Goal: Transaction & Acquisition: Purchase product/service

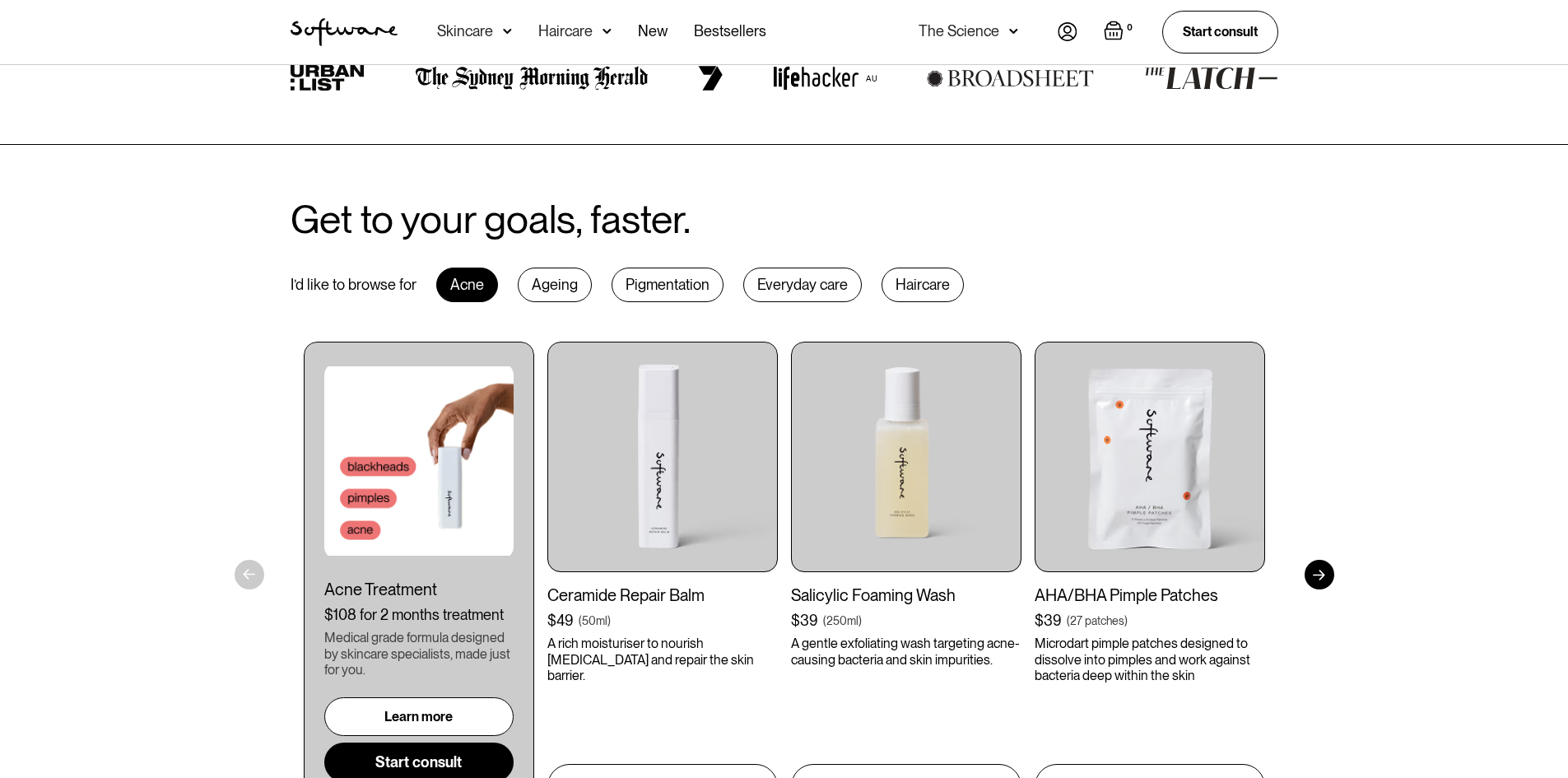
scroll to position [906, 0]
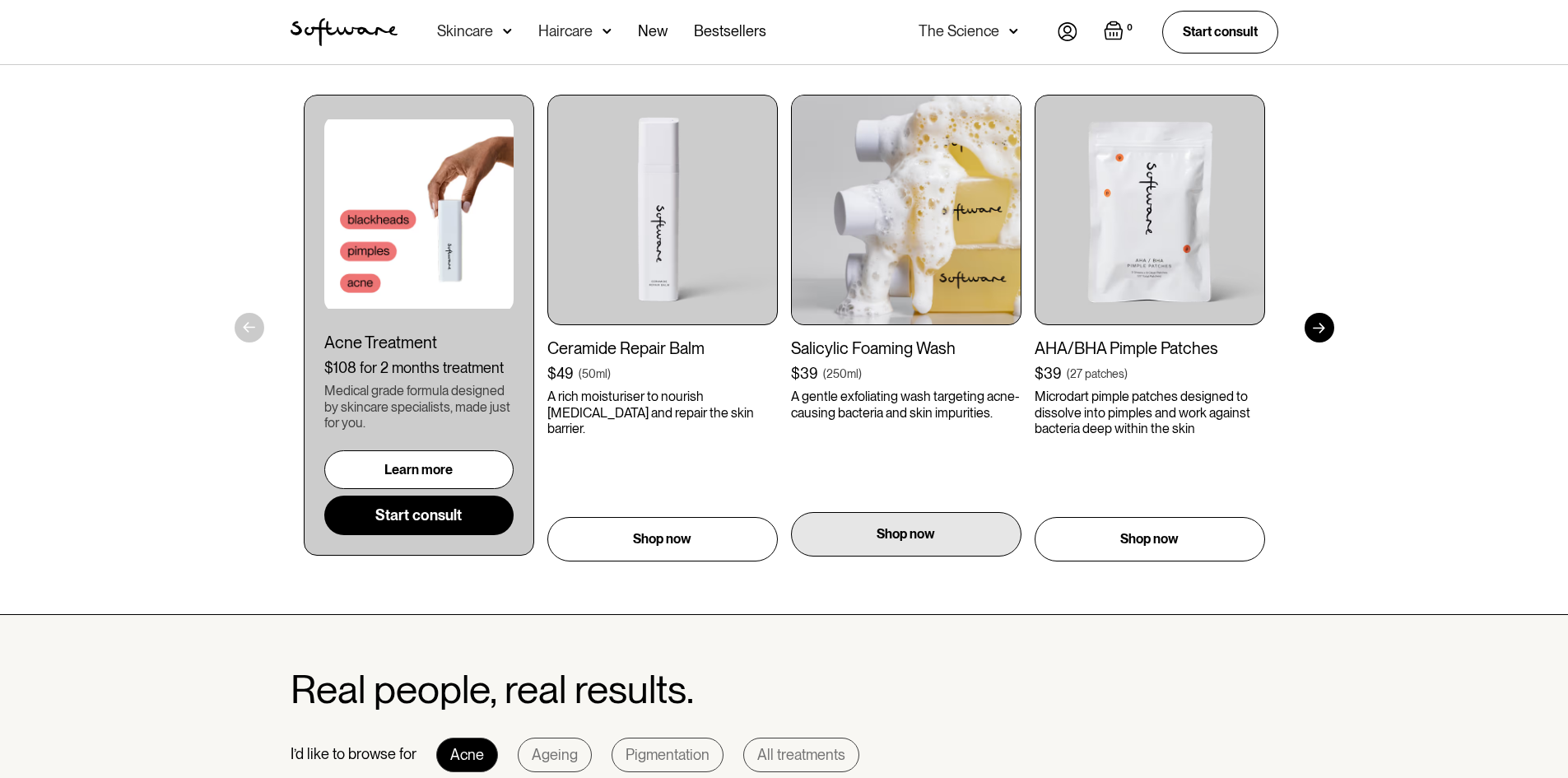
click at [904, 533] on p "Shop now" at bounding box center [905, 534] width 58 height 19
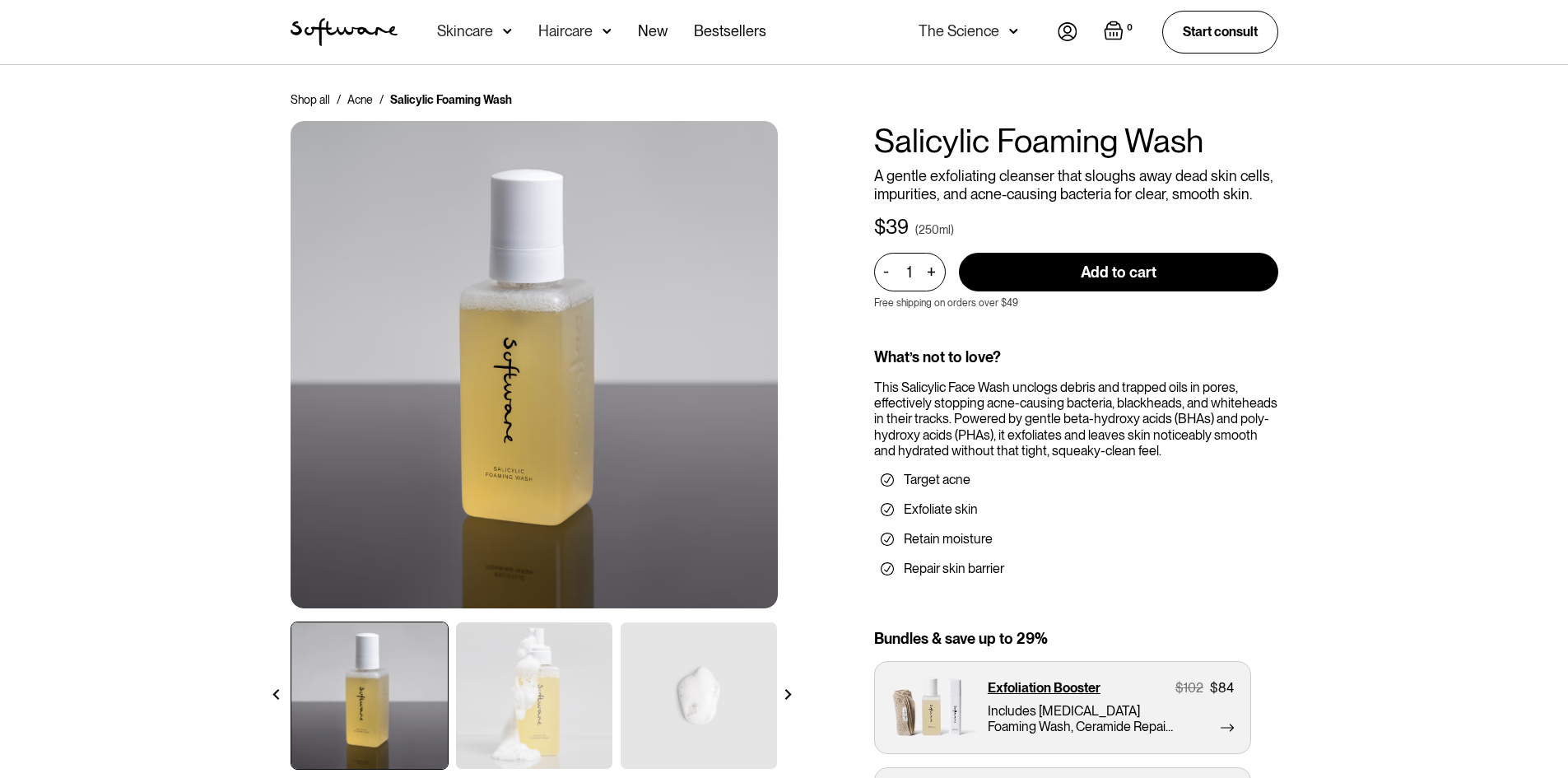
scroll to position [164, 0]
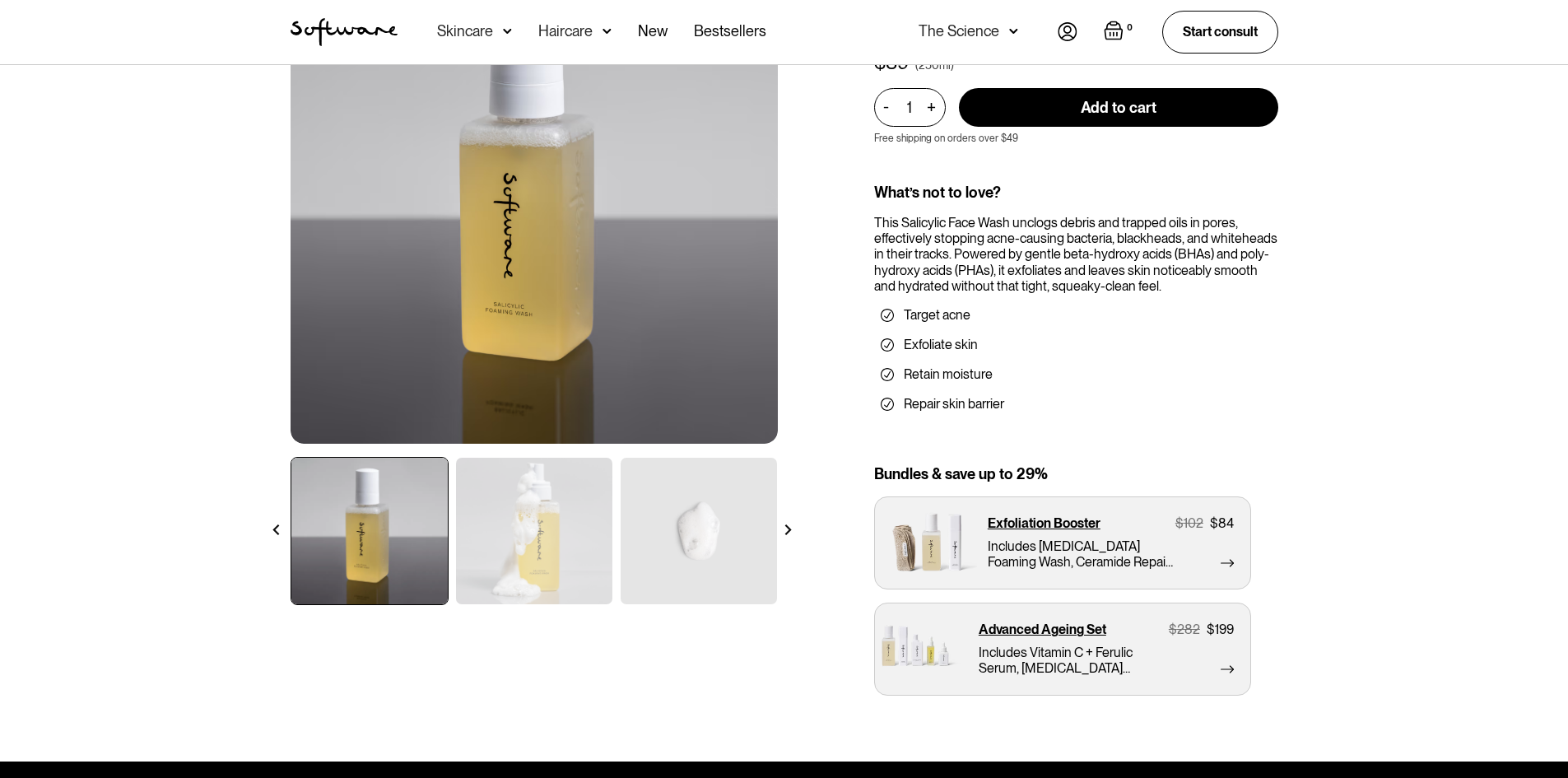
click at [1028, 115] on input "Add to cart" at bounding box center [1119, 107] width 320 height 39
type input "Add to cart"
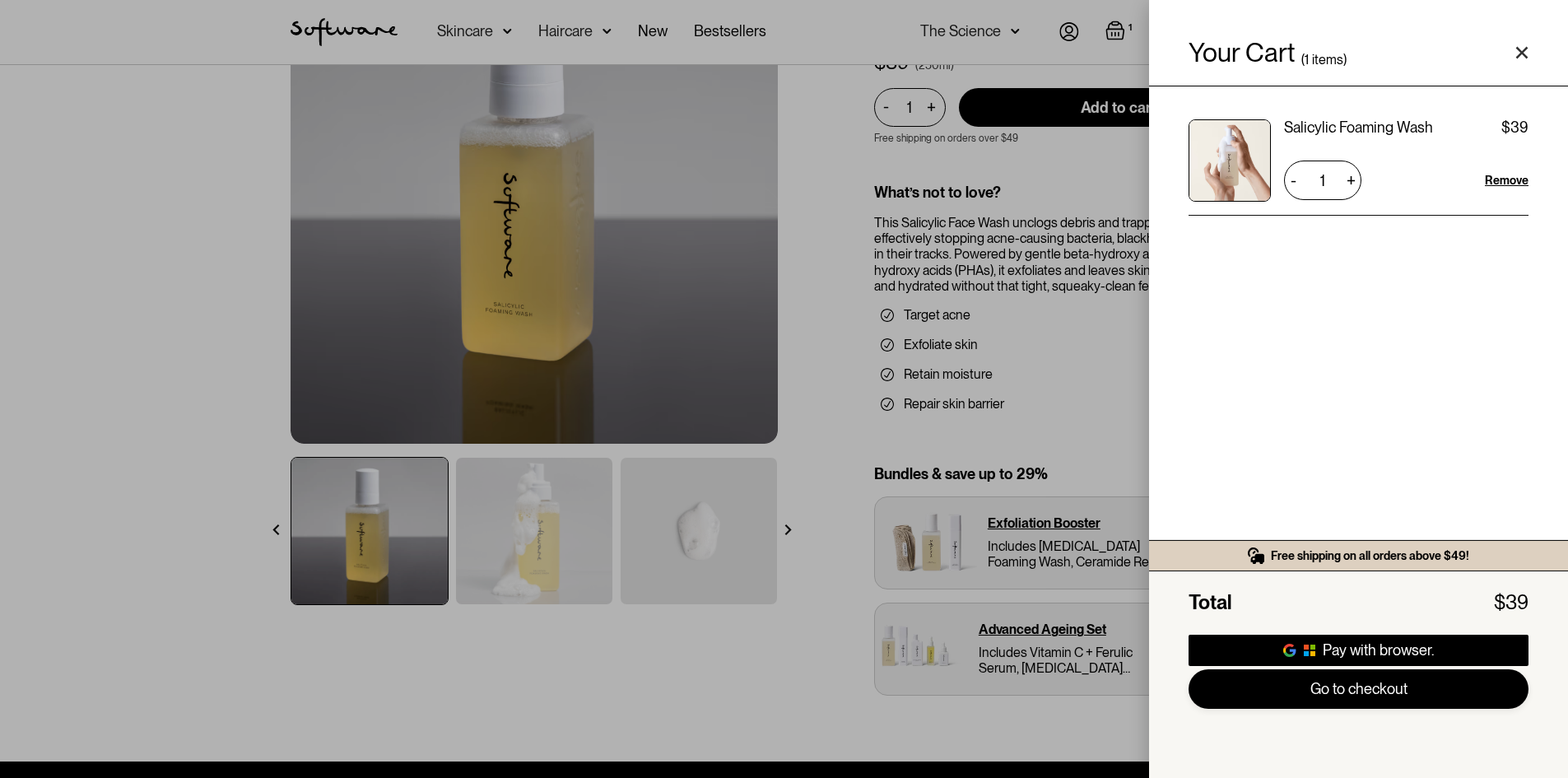
click at [1330, 695] on link "Go to checkout" at bounding box center [1358, 689] width 340 height 40
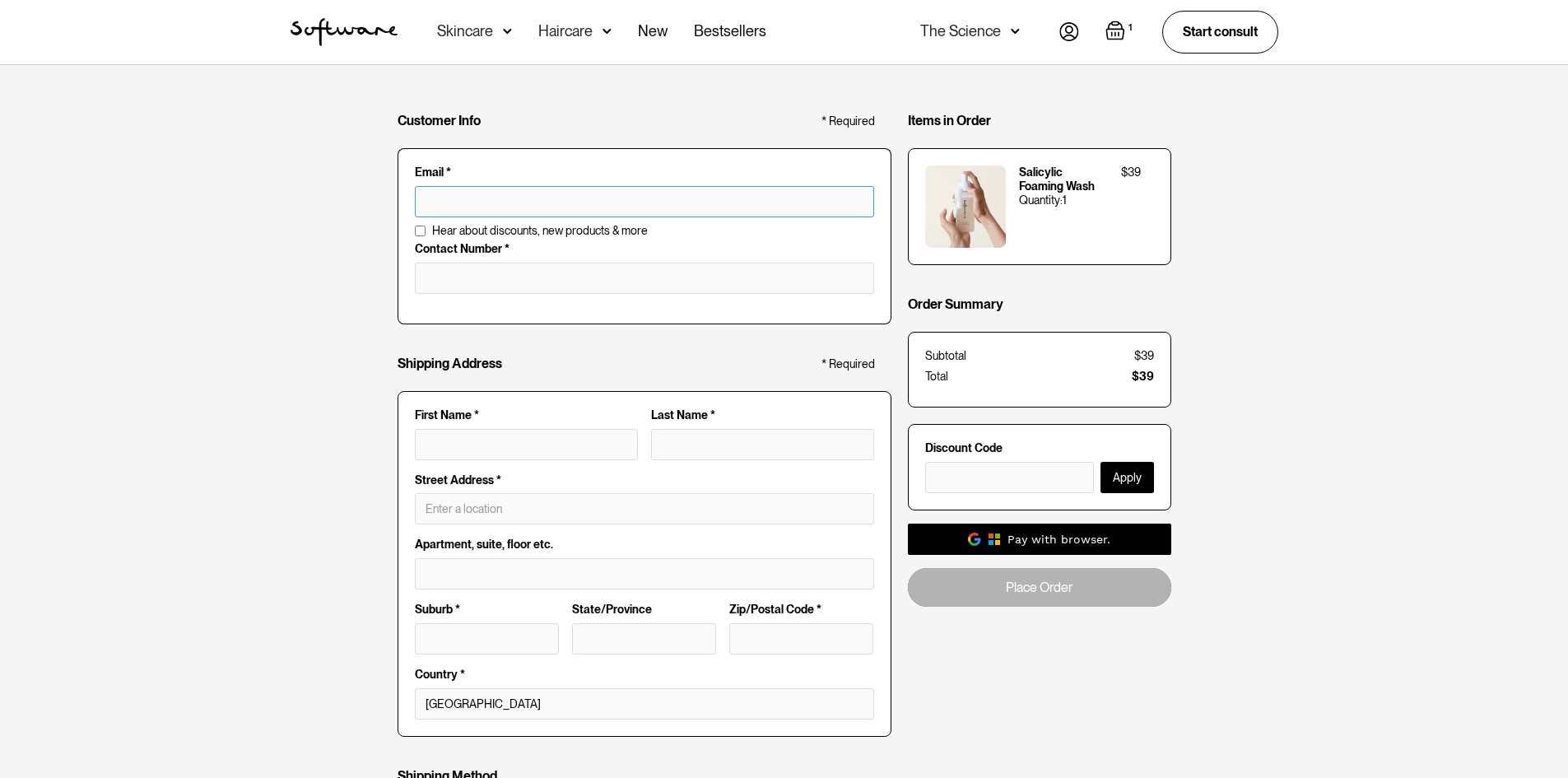
click at [526, 197] on input "text" at bounding box center [644, 201] width 459 height 31
type input "[EMAIL_ADDRESS][DOMAIN_NAME]"
click at [545, 274] on input "tel" at bounding box center [644, 278] width 459 height 31
click at [545, 280] on input "tel" at bounding box center [644, 278] width 459 height 31
click at [545, 281] on input "tel" at bounding box center [644, 278] width 459 height 31
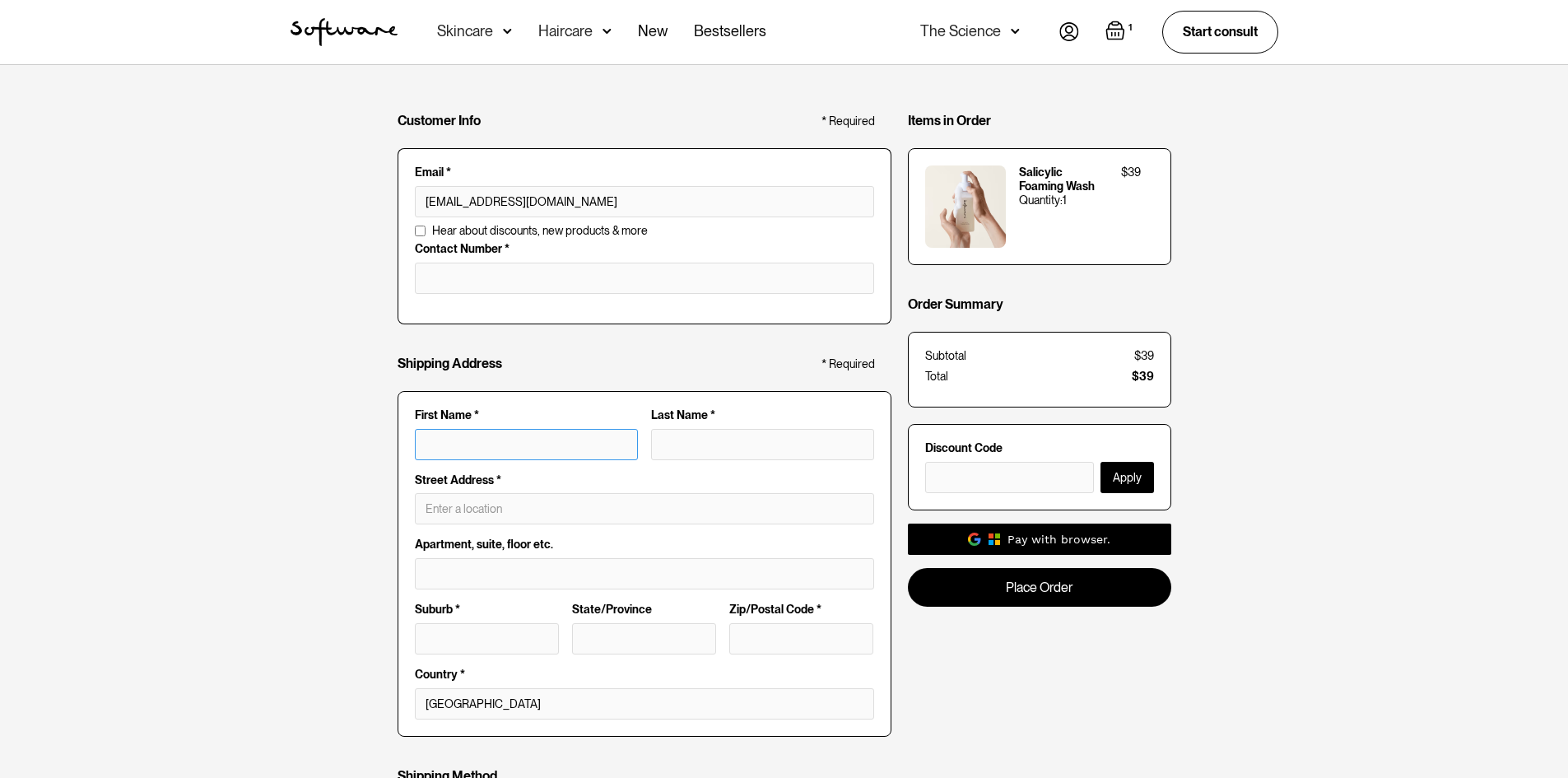
click at [490, 450] on input "First Name *" at bounding box center [526, 444] width 223 height 31
type input "Y"
type input "[PERSON_NAME]"
type input "FLAT 3"
type input "[STREET_ADDRESS]"
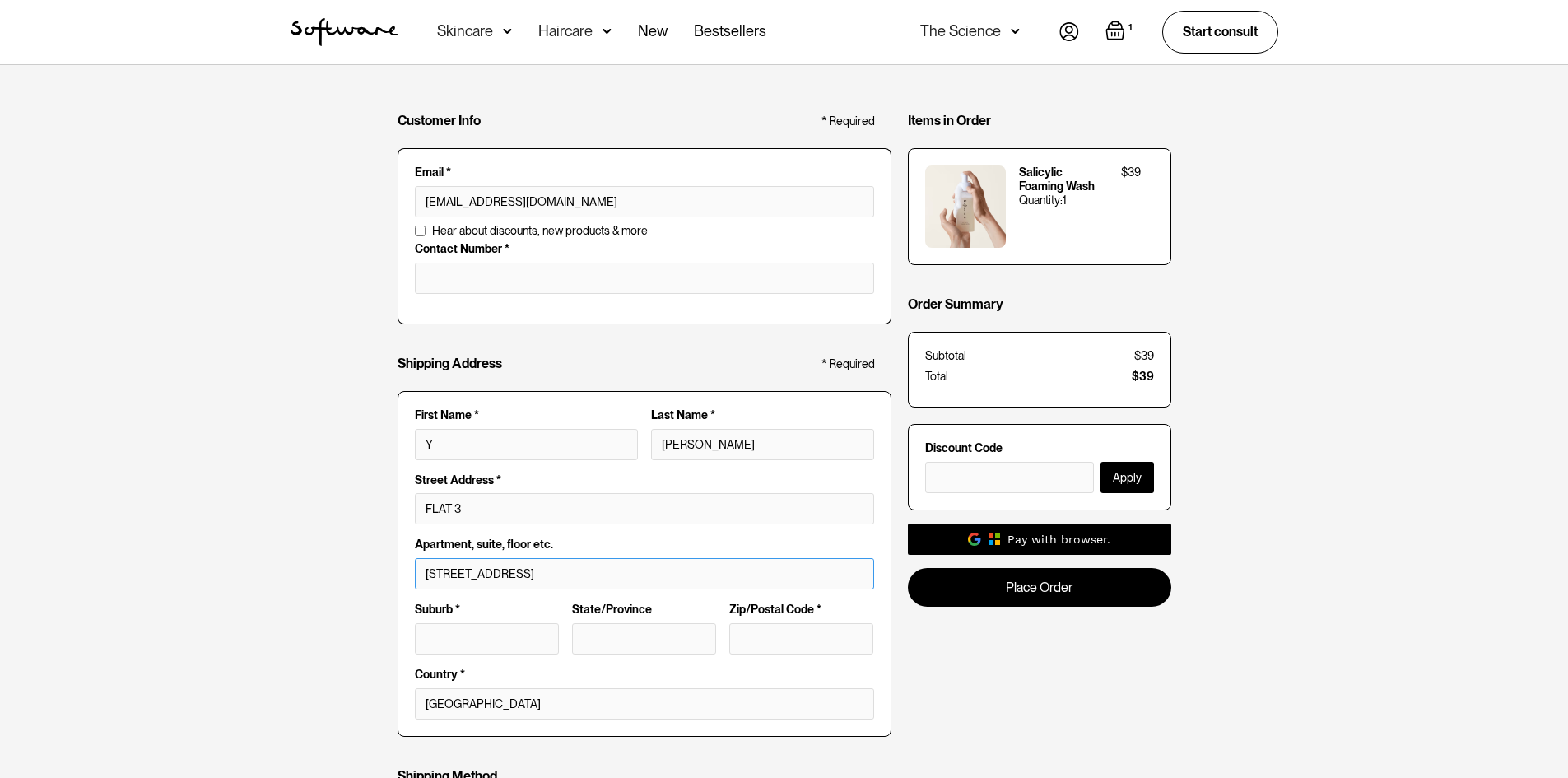
type input "[GEOGRAPHIC_DATA]"
type input "CF10 3EE"
type input "Y [PERSON_NAME]"
click at [535, 276] on input "tel" at bounding box center [644, 278] width 459 height 31
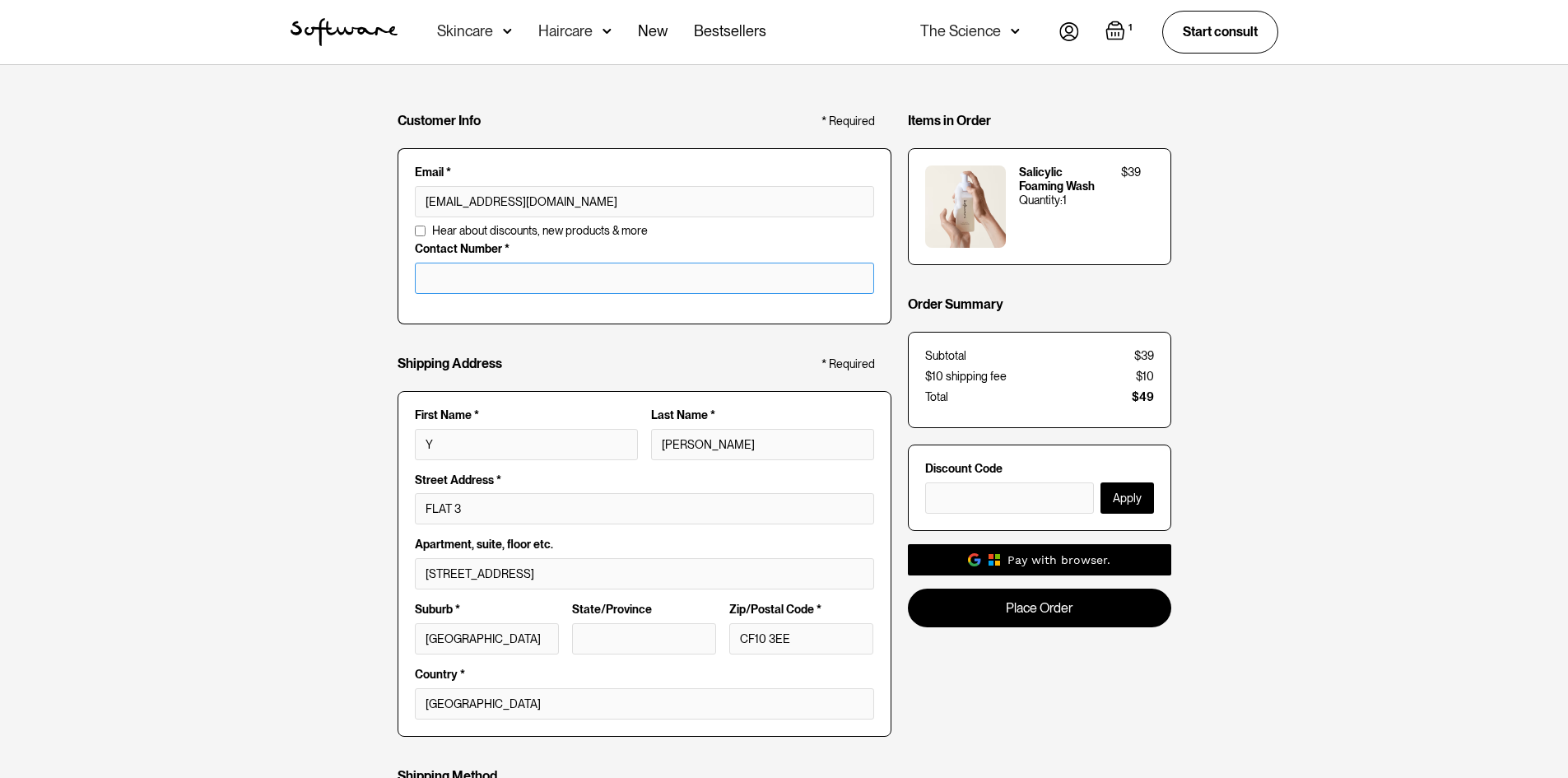
scroll to position [247, 0]
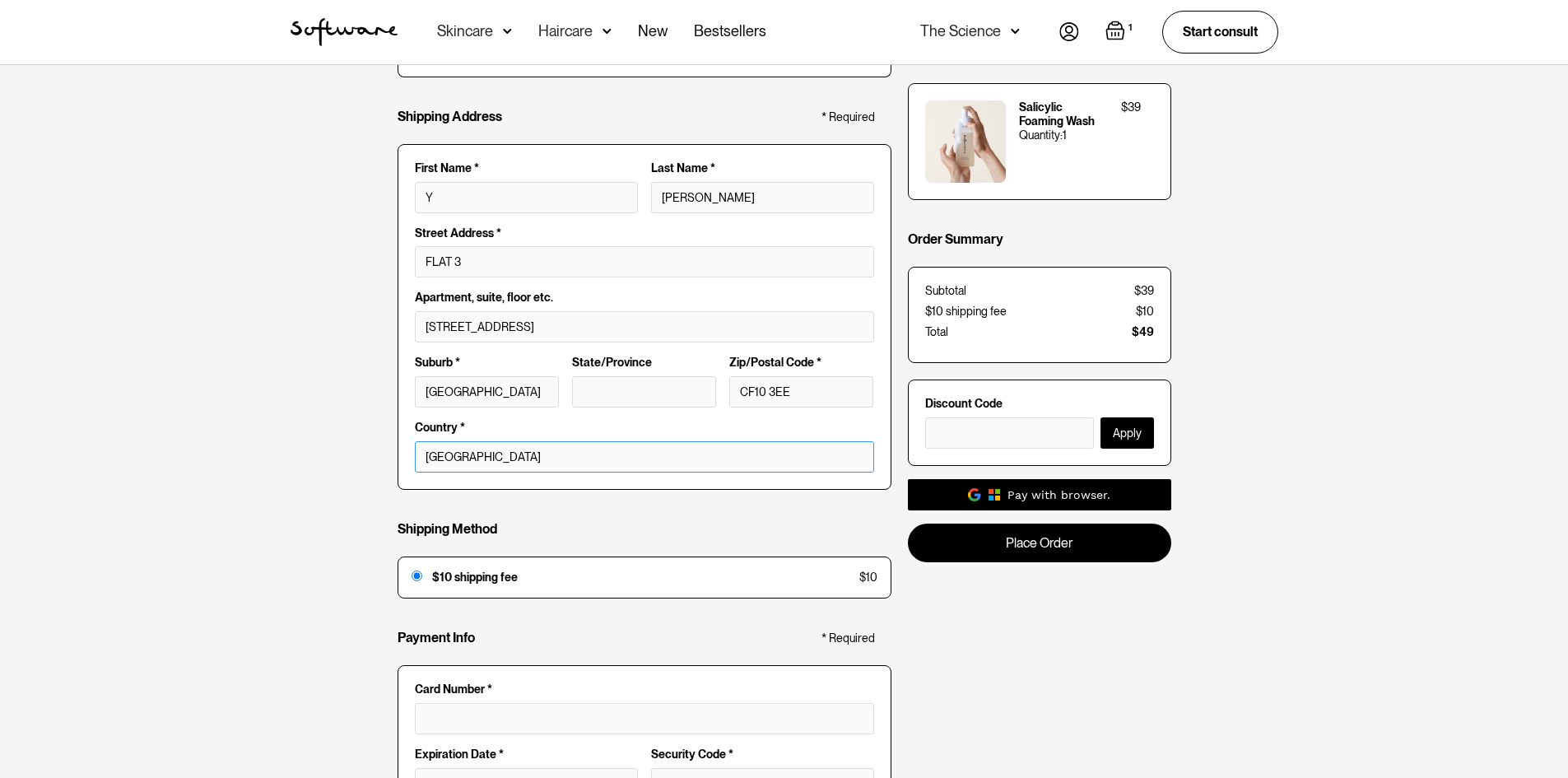
click at [533, 456] on select "[GEOGRAPHIC_DATA]" at bounding box center [644, 457] width 459 height 31
click at [532, 458] on select "[GEOGRAPHIC_DATA]" at bounding box center [644, 457] width 459 height 31
click at [528, 497] on div "Customer Info * Required Email * [EMAIL_ADDRESS][DOMAIN_NAME] Email is invalid …" at bounding box center [645, 347] width 494 height 1026
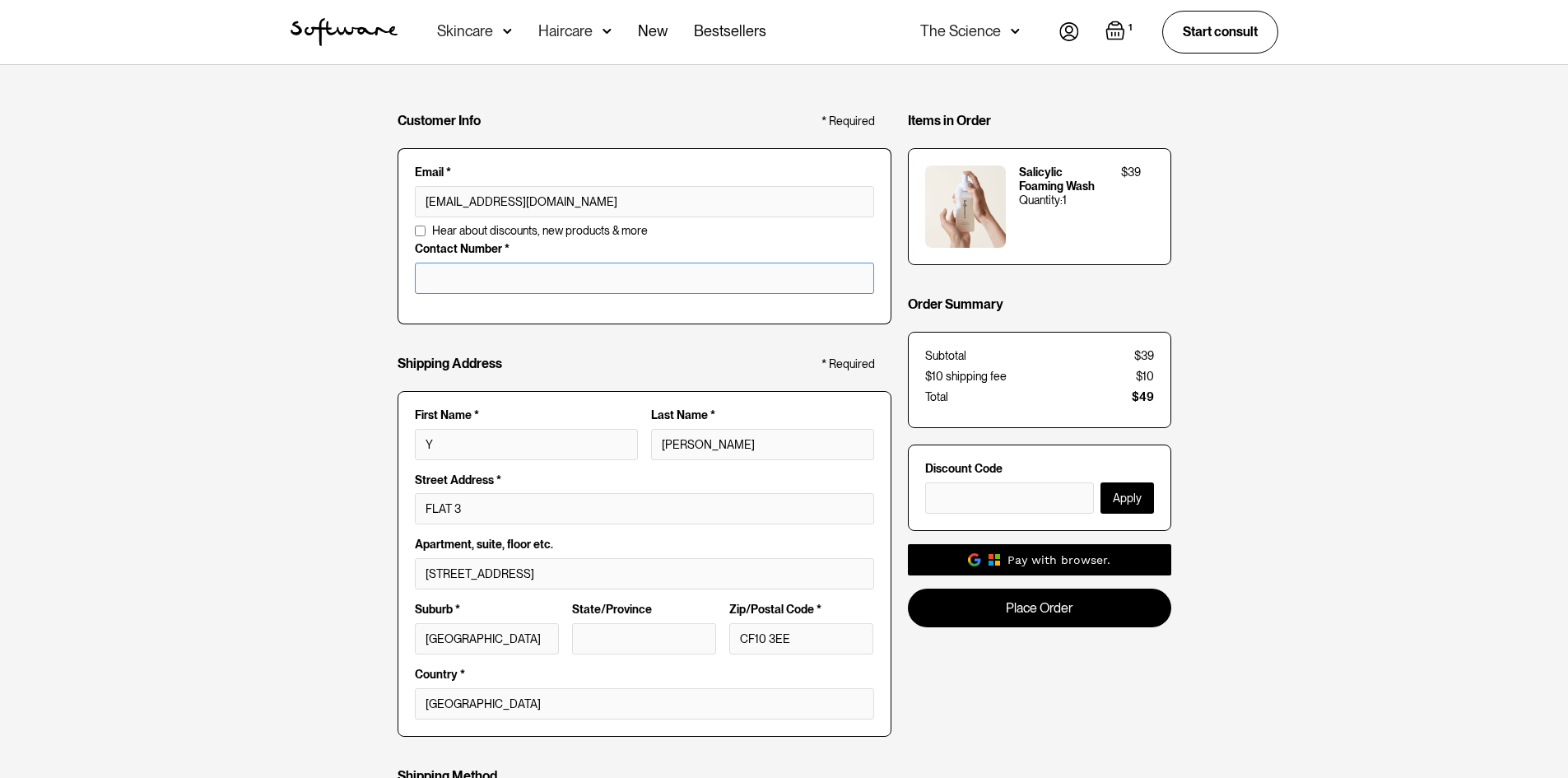
click at [514, 278] on input "tel" at bounding box center [644, 278] width 459 height 31
type input "00447365871055"
click at [233, 376] on div "Customer Info * Required Email * [EMAIL_ADDRESS][DOMAIN_NAME] Email is invalid …" at bounding box center [784, 594] width 1568 height 1059
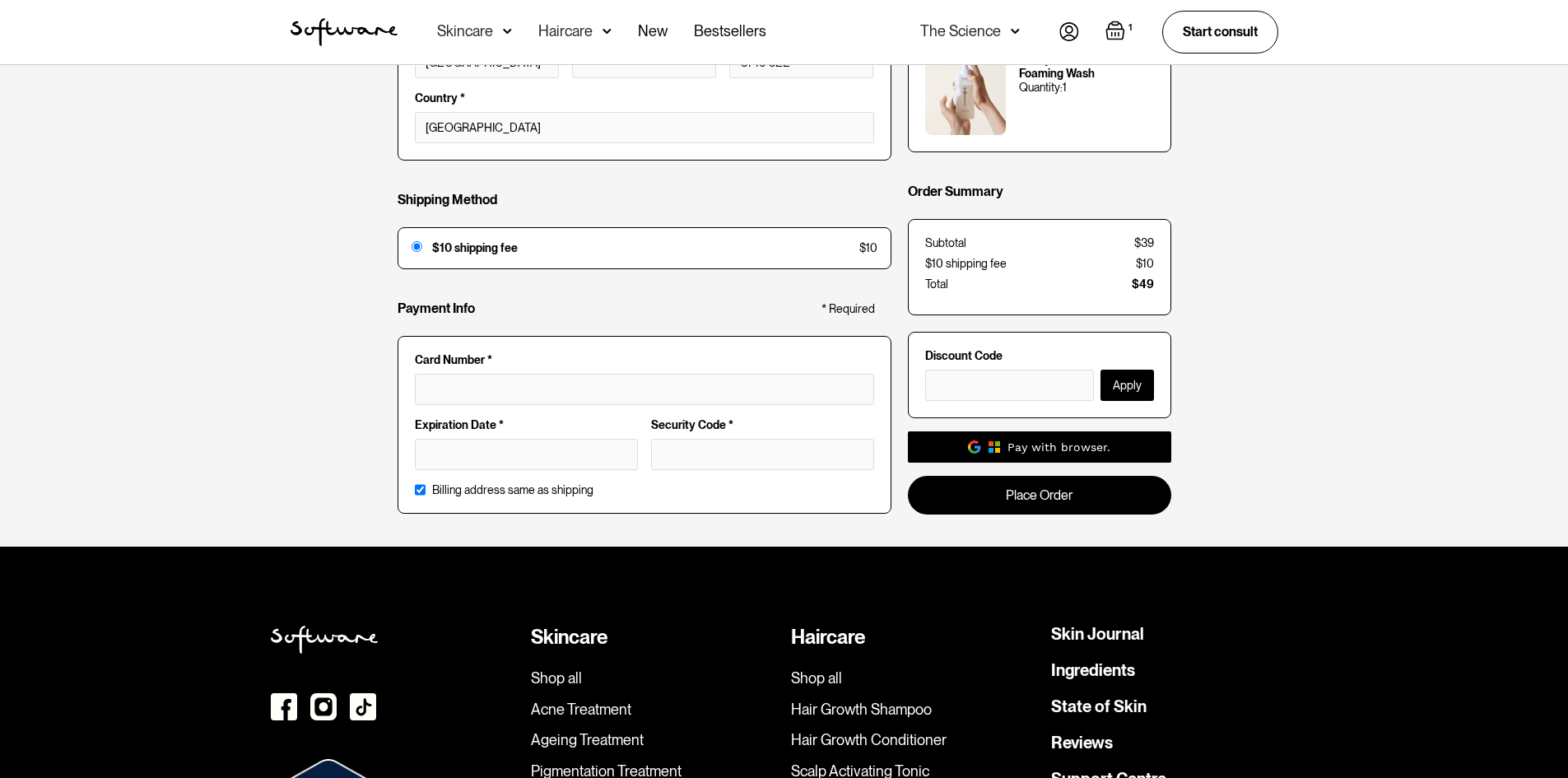
scroll to position [659, 0]
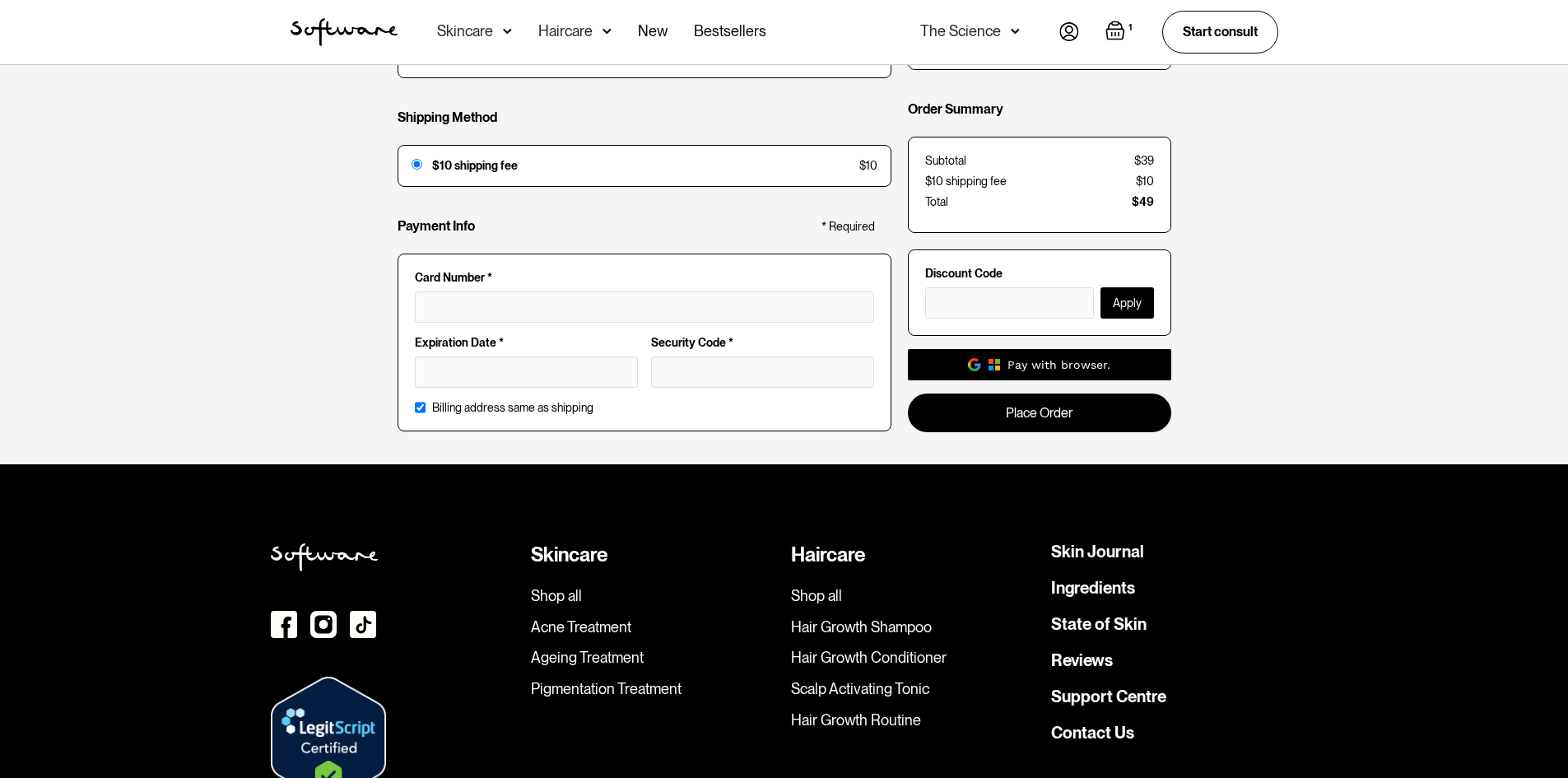
click at [583, 315] on div at bounding box center [644, 308] width 459 height 31
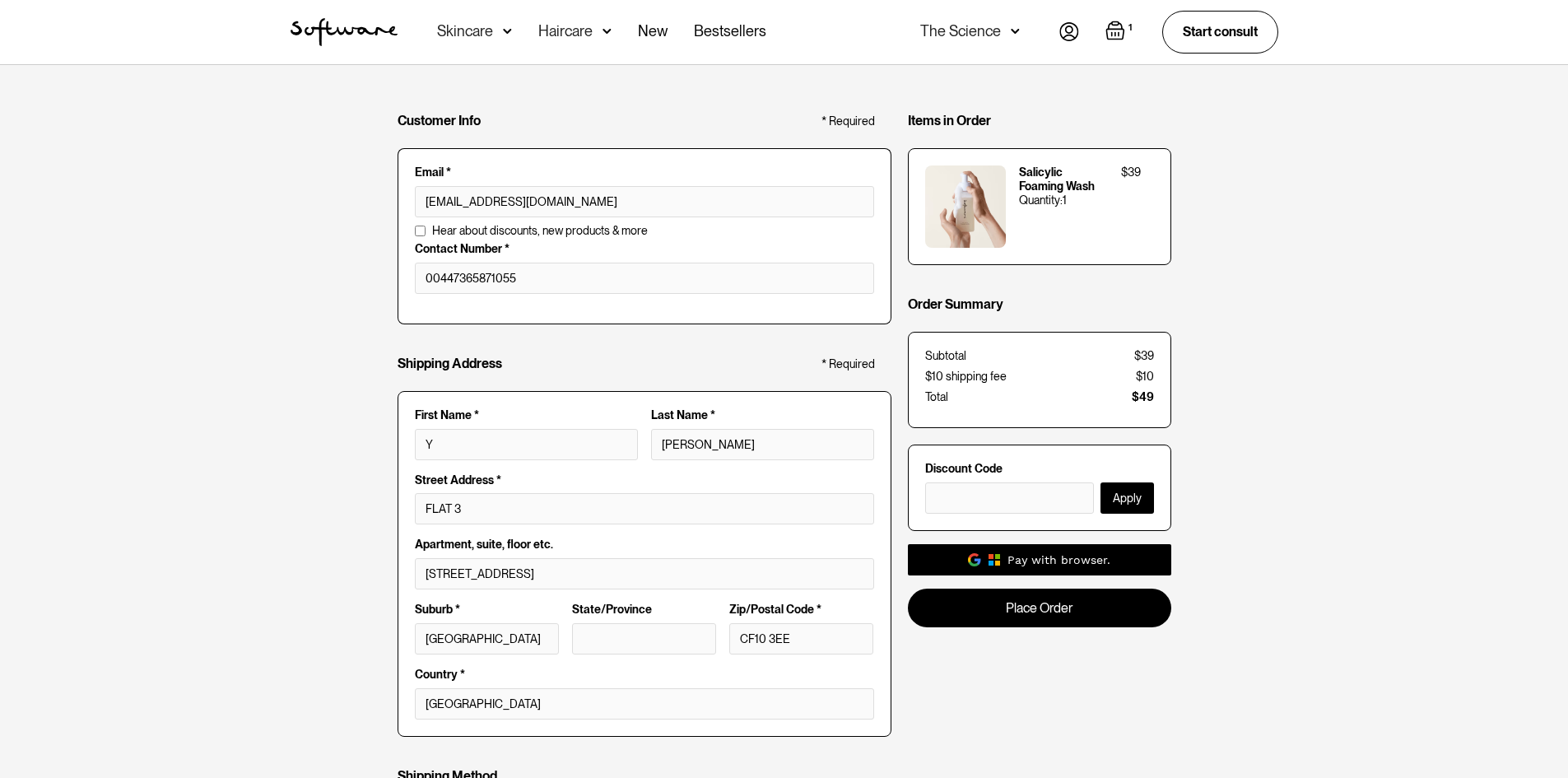
scroll to position [164, 0]
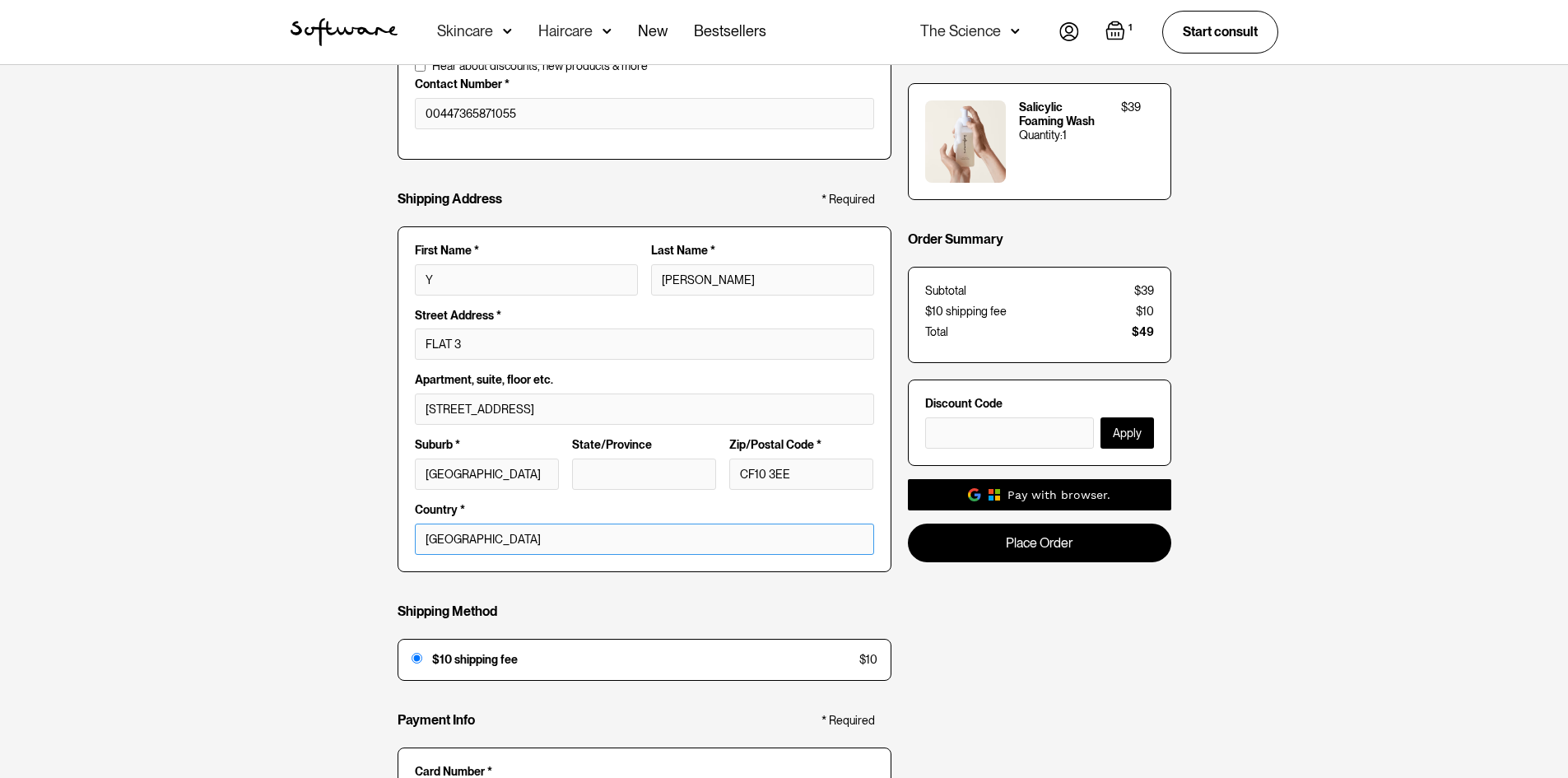
click at [535, 541] on select "[GEOGRAPHIC_DATA]" at bounding box center [644, 540] width 459 height 31
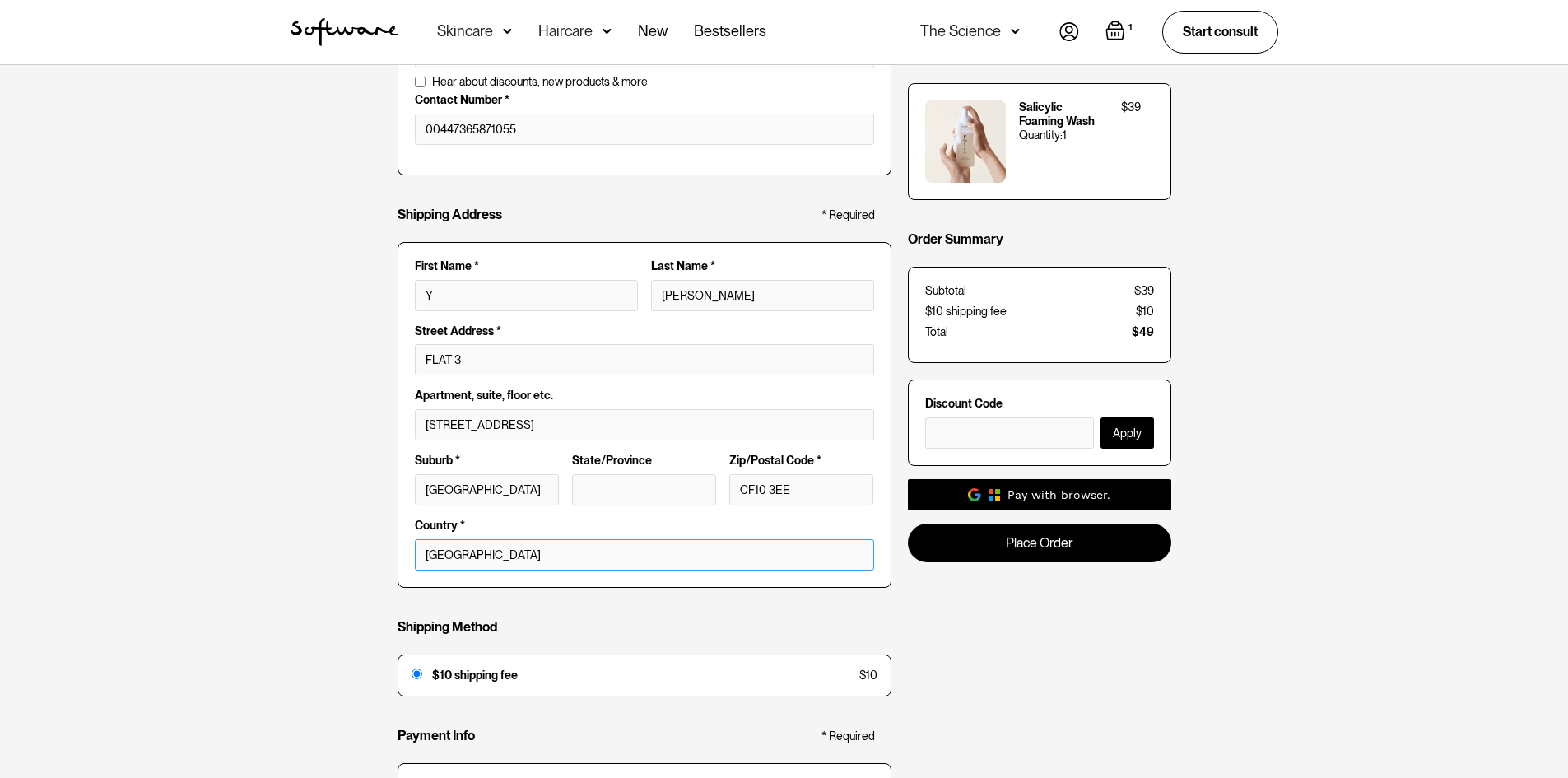
scroll to position [0, 0]
